Goal: Task Accomplishment & Management: Use online tool/utility

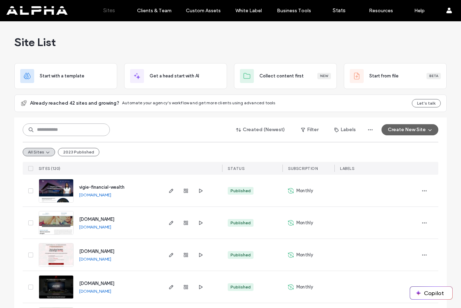
click at [81, 131] on input at bounding box center [66, 129] width 87 height 13
type input "***"
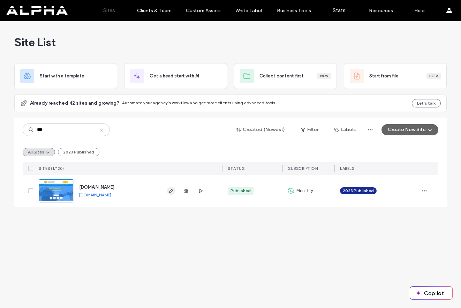
click at [171, 193] on icon "button" at bounding box center [171, 191] width 6 height 6
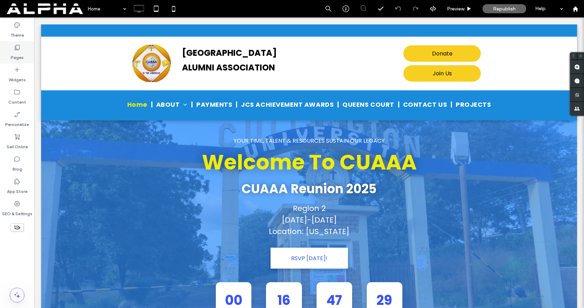
click at [20, 56] on label "Pages" at bounding box center [17, 56] width 13 height 10
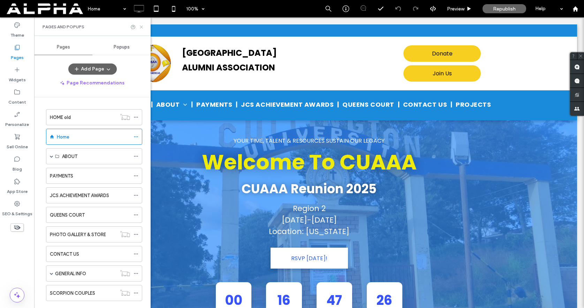
drag, startPoint x: 142, startPoint y: 28, endPoint x: 109, endPoint y: 10, distance: 37.3
click at [142, 28] on icon at bounding box center [141, 26] width 5 height 5
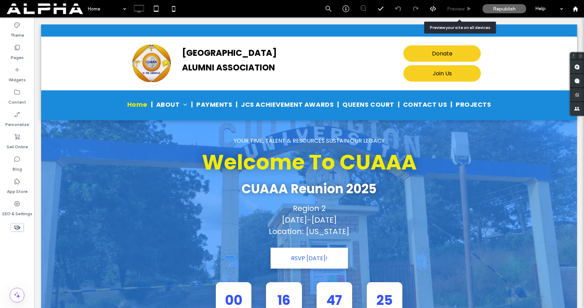
click at [460, 9] on span "Preview" at bounding box center [455, 9] width 17 height 6
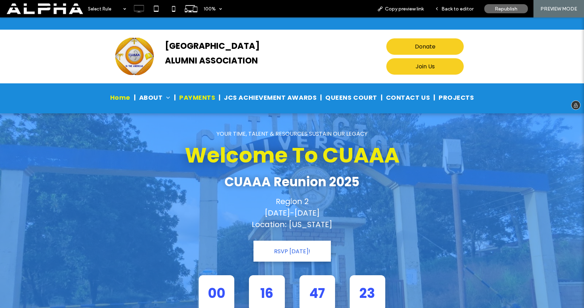
click at [212, 98] on span "PAYMENTS" at bounding box center [197, 97] width 36 height 9
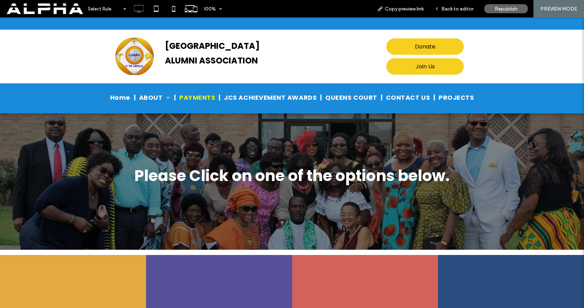
scroll to position [212, 0]
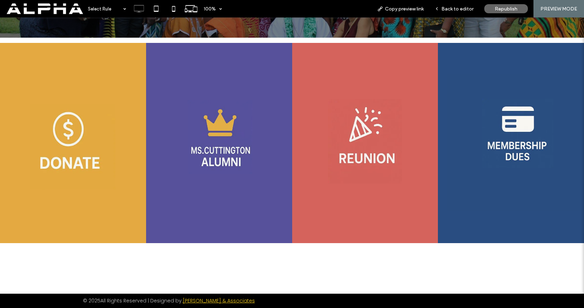
click at [511, 129] on img at bounding box center [515, 142] width 137 height 136
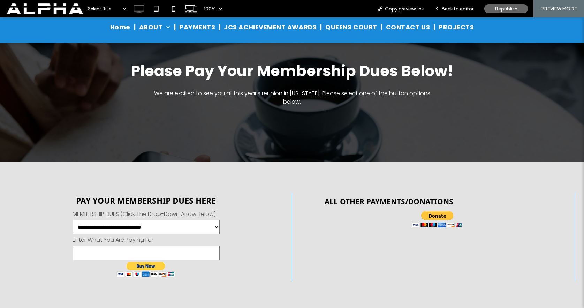
scroll to position [77, 0]
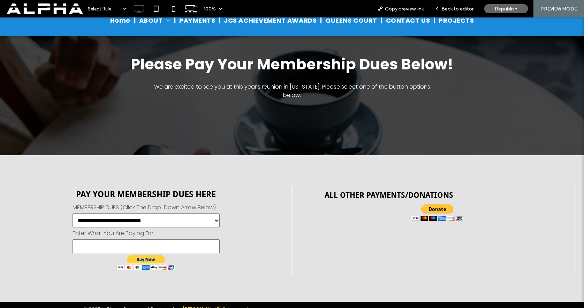
click at [210, 213] on select "**********" at bounding box center [146, 220] width 147 height 14
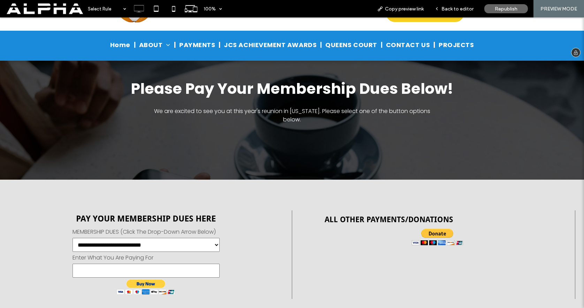
scroll to position [58, 0]
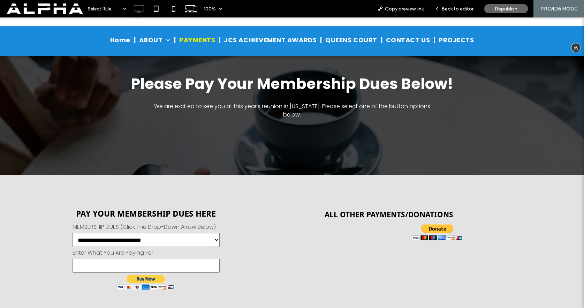
click at [195, 39] on span "PAYMENTS" at bounding box center [197, 39] width 36 height 9
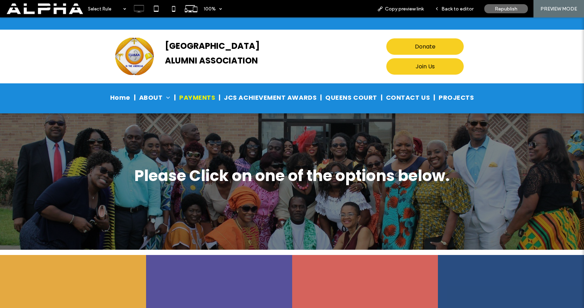
scroll to position [158, 0]
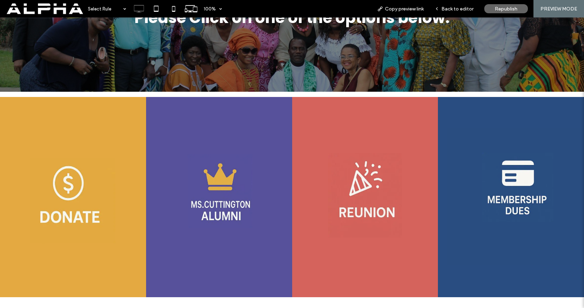
click at [71, 189] on img at bounding box center [73, 208] width 146 height 161
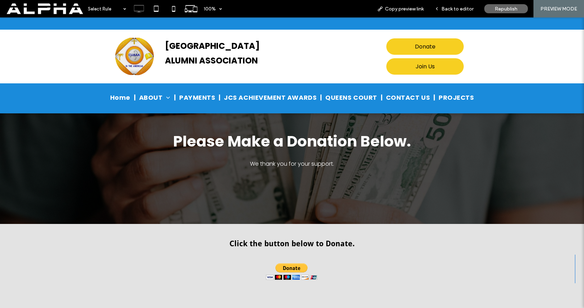
scroll to position [17, 0]
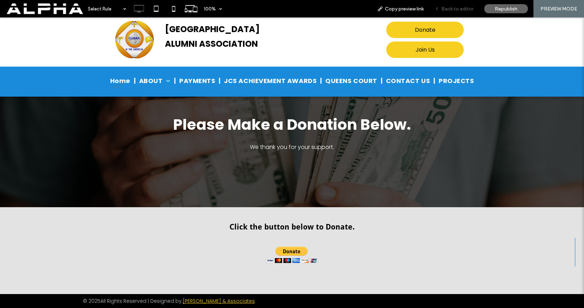
click at [454, 9] on span "Back to editor" at bounding box center [457, 9] width 32 height 6
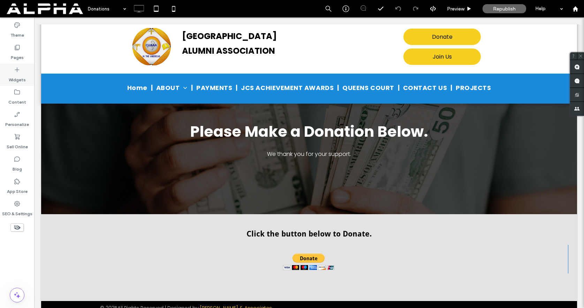
click at [14, 76] on label "Widgets" at bounding box center [17, 78] width 17 height 10
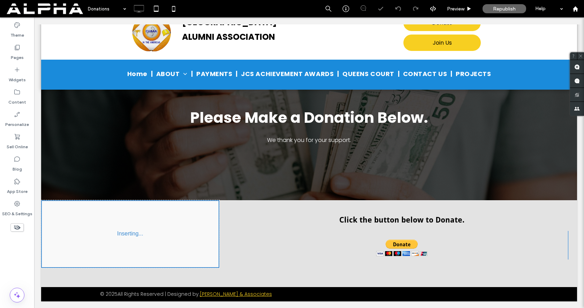
scroll to position [42, 0]
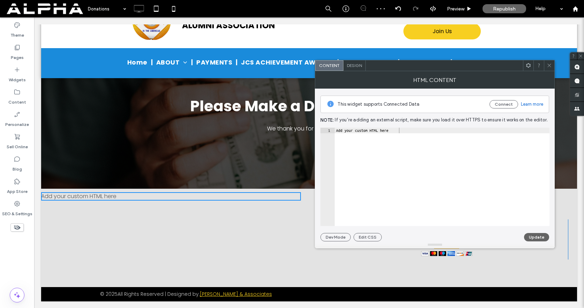
click at [407, 151] on div "Add your custom HTML here" at bounding box center [442, 182] width 215 height 109
paste textarea "Cursor at row 29"
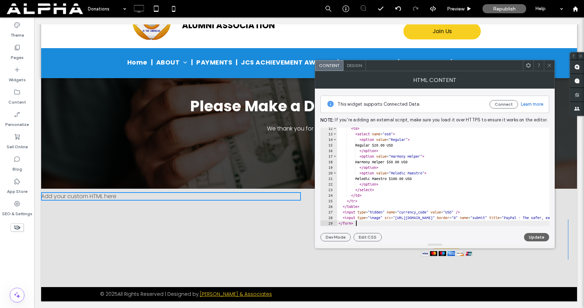
type textarea "*******"
click at [535, 236] on button "Update" at bounding box center [536, 237] width 25 height 8
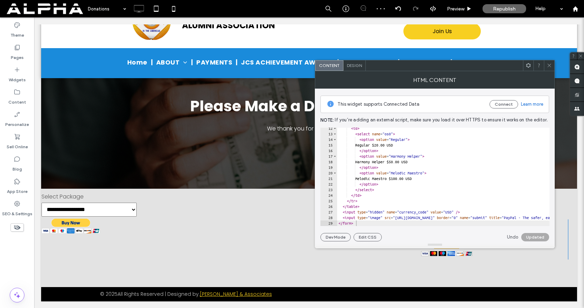
click at [550, 66] on icon at bounding box center [549, 65] width 5 height 5
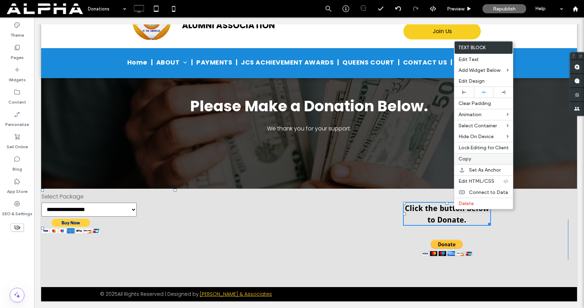
click at [474, 158] on label "Copy" at bounding box center [483, 159] width 50 height 6
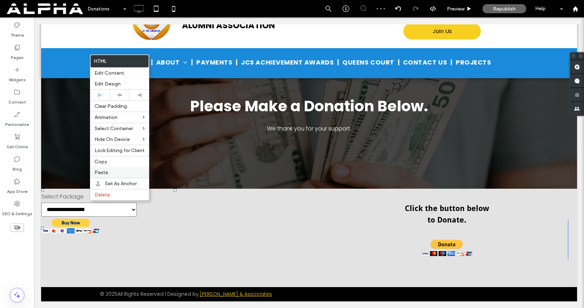
click at [107, 170] on label "Paste" at bounding box center [119, 172] width 50 height 6
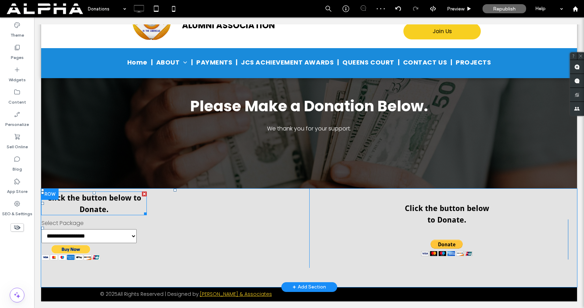
click at [110, 201] on strong "Click the button below to Donate." at bounding box center [94, 203] width 94 height 20
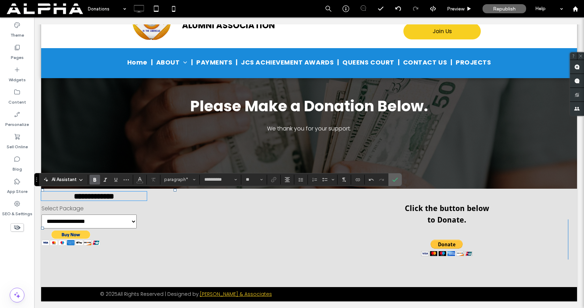
click at [392, 182] on label "Confirm" at bounding box center [395, 179] width 10 height 13
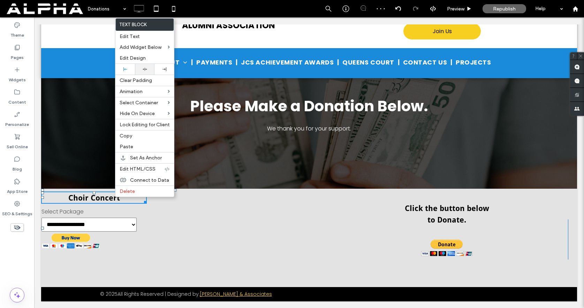
click at [146, 68] on icon at bounding box center [145, 69] width 5 height 5
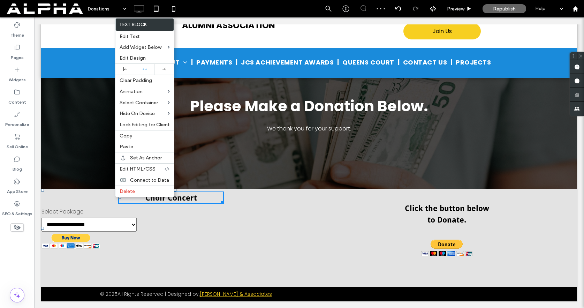
click at [200, 220] on form "**********" at bounding box center [171, 228] width 260 height 42
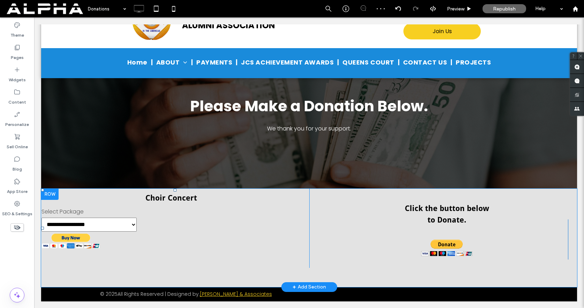
click at [111, 226] on select "**********" at bounding box center [88, 225] width 95 height 14
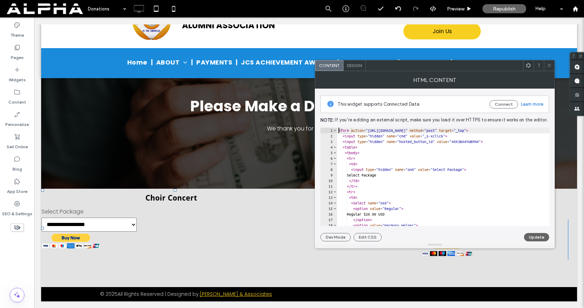
click at [340, 130] on div "< form action = "https://www.paypal.com/cgi-bin/webscr" method = "post" target …" at bounding box center [568, 182] width 462 height 109
drag, startPoint x: 382, startPoint y: 130, endPoint x: 360, endPoint y: 132, distance: 22.1
click at [360, 132] on div "< center > </ center > < form action = "https://www.paypal.com/cgi-bin/webscr" …" at bounding box center [568, 182] width 462 height 109
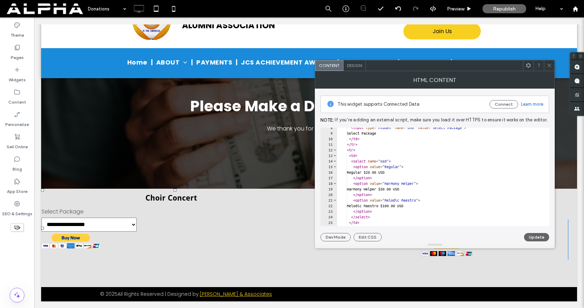
scroll to position [75, 0]
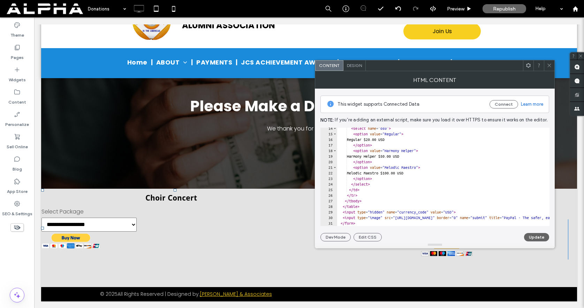
click at [371, 223] on div at bounding box center [568, 222] width 462 height 7
click at [479, 196] on div "< select name = "os0" > < option value = "Regular" > Regular $20.00 USD </ opti…" at bounding box center [568, 179] width 462 height 109
type textarea "*****"
click at [532, 234] on button "Update" at bounding box center [536, 237] width 25 height 8
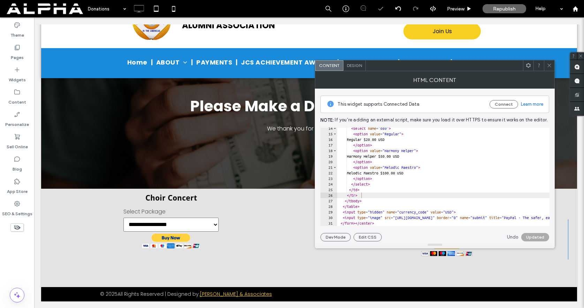
click at [550, 65] on use at bounding box center [549, 65] width 3 height 3
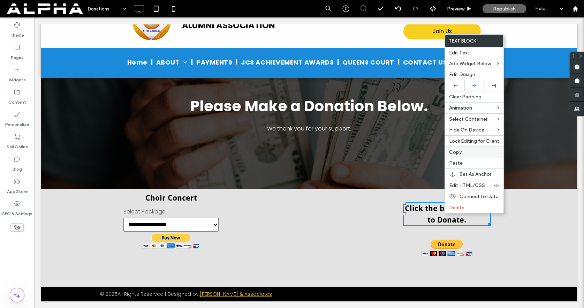
click at [462, 152] on label "Copy" at bounding box center [474, 152] width 50 height 6
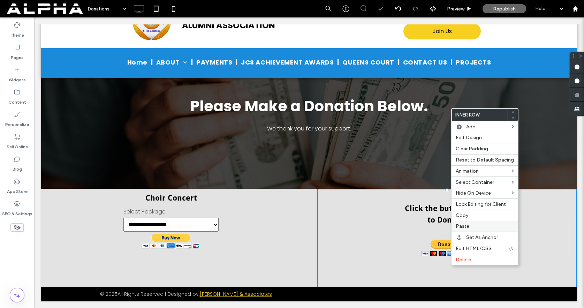
click at [465, 226] on span "Paste" at bounding box center [463, 226] width 14 height 6
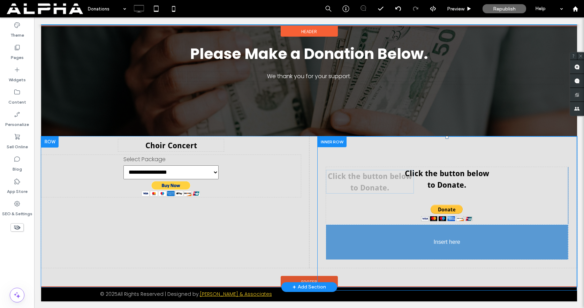
drag, startPoint x: 388, startPoint y: 234, endPoint x: 462, endPoint y: 252, distance: 75.8
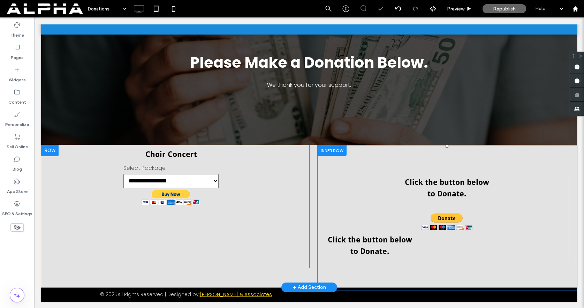
scroll to position [86, 0]
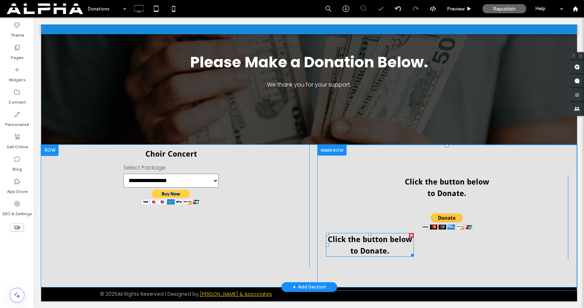
click at [378, 245] on p "Click the button below to Donate." at bounding box center [370, 245] width 88 height 23
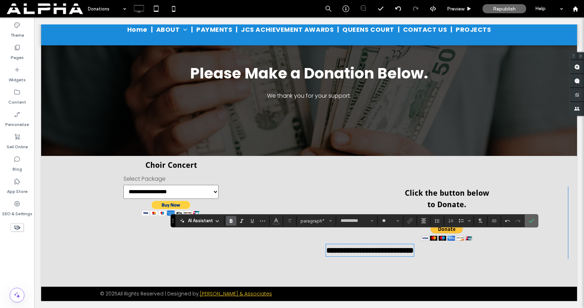
click at [528, 221] on icon "Confirm" at bounding box center [531, 221] width 6 height 6
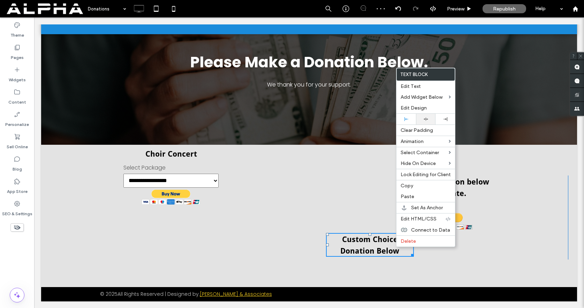
click at [424, 117] on icon at bounding box center [426, 119] width 5 height 5
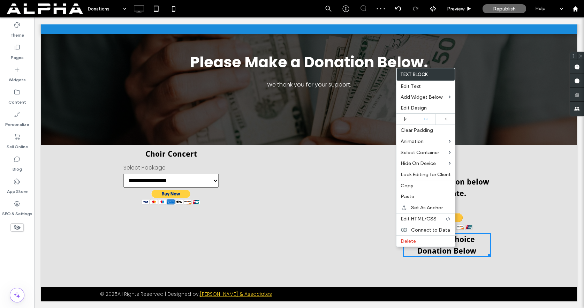
click at [269, 219] on div "**********" at bounding box center [175, 206] width 268 height 123
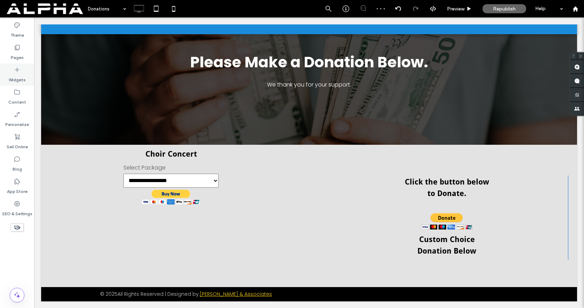
click at [14, 78] on label "Widgets" at bounding box center [17, 78] width 17 height 10
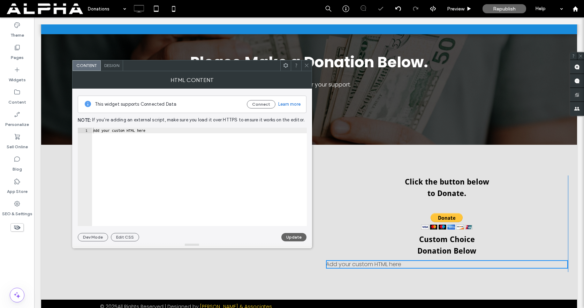
click at [196, 175] on div "Add your custom HTML here" at bounding box center [199, 182] width 215 height 109
paste textarea "Cursor at row 1"
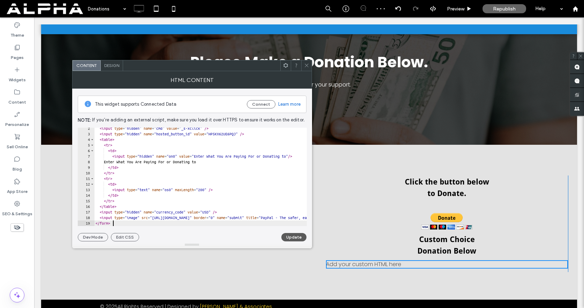
click at [292, 237] on button "Update" at bounding box center [293, 237] width 25 height 8
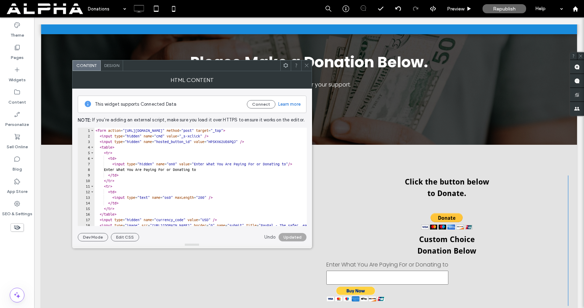
scroll to position [0, 0]
click at [97, 131] on div "< form action = "https://www.paypal.com/cgi-bin/webscr" method = "post" target …" at bounding box center [327, 182] width 467 height 109
drag, startPoint x: 116, startPoint y: 131, endPoint x: 138, endPoint y: 130, distance: 21.6
click at [138, 130] on div "< center > </ center > < form action = "https://www.paypal.com/cgi-bin/webscr" …" at bounding box center [327, 182] width 467 height 109
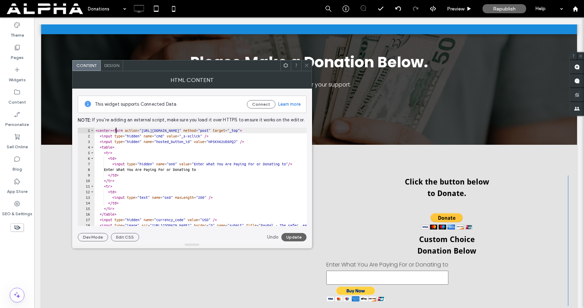
scroll to position [8, 0]
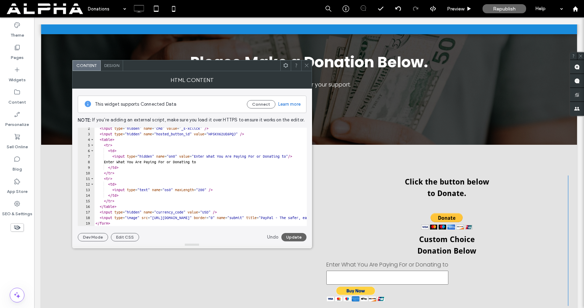
click at [127, 223] on div at bounding box center [327, 222] width 467 height 7
paste textarea "*********"
type textarea "**********"
click at [297, 236] on button "Update" at bounding box center [293, 237] width 25 height 8
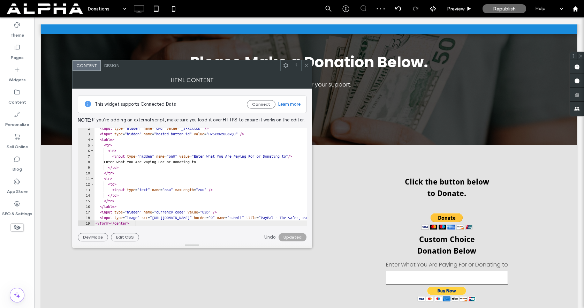
click at [307, 67] on icon at bounding box center [306, 65] width 5 height 5
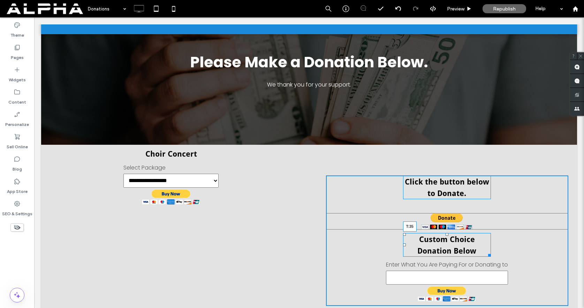
drag, startPoint x: 447, startPoint y: 234, endPoint x: 517, endPoint y: 258, distance: 74.4
click at [446, 236] on div at bounding box center [446, 234] width 3 height 3
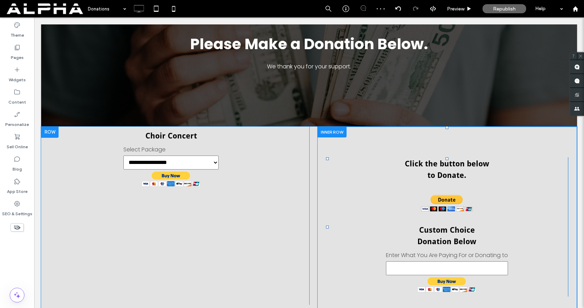
scroll to position [141, 0]
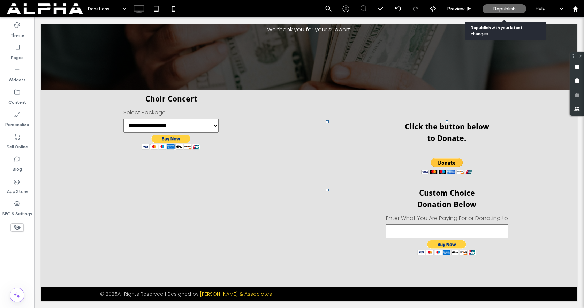
click at [507, 7] on span "Republish" at bounding box center [504, 9] width 23 height 6
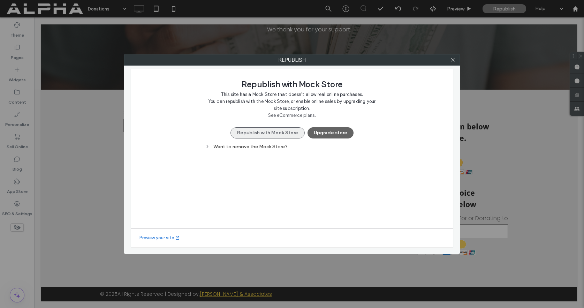
click at [296, 135] on button "Republish with Mock Store" at bounding box center [267, 132] width 74 height 11
